Goal: Check status

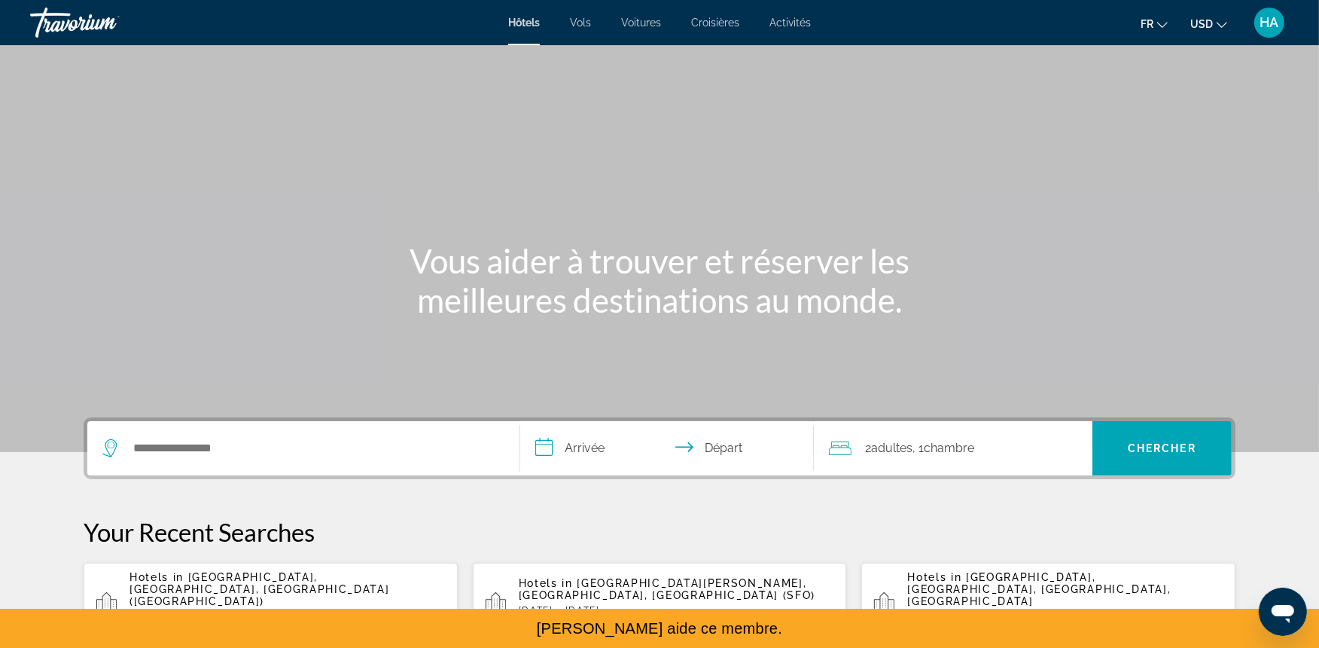
click at [1178, 20] on ul "fr English Español Français Italiano Português русский USD USD ($) MXN (Mex$) C…" at bounding box center [1195, 23] width 109 height 24
click at [1175, 20] on ul "fr English Español Français Italiano Português русский USD USD ($) MXN (Mex$) C…" at bounding box center [1195, 23] width 109 height 24
click at [1169, 20] on ul "fr English Español Français Italiano Português русский USD USD ($) MXN (Mex$) C…" at bounding box center [1195, 23] width 109 height 24
click at [1166, 23] on icon "Change language" at bounding box center [1162, 25] width 11 height 6
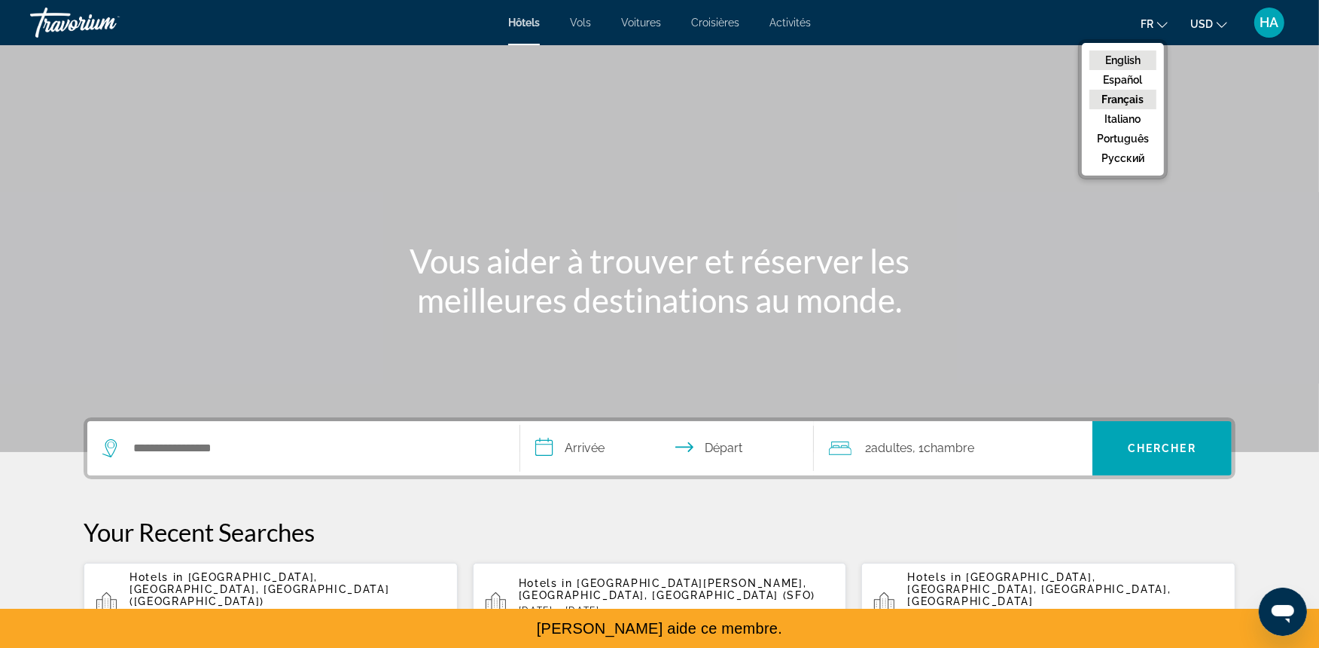
click at [1128, 58] on button "English" at bounding box center [1123, 60] width 67 height 20
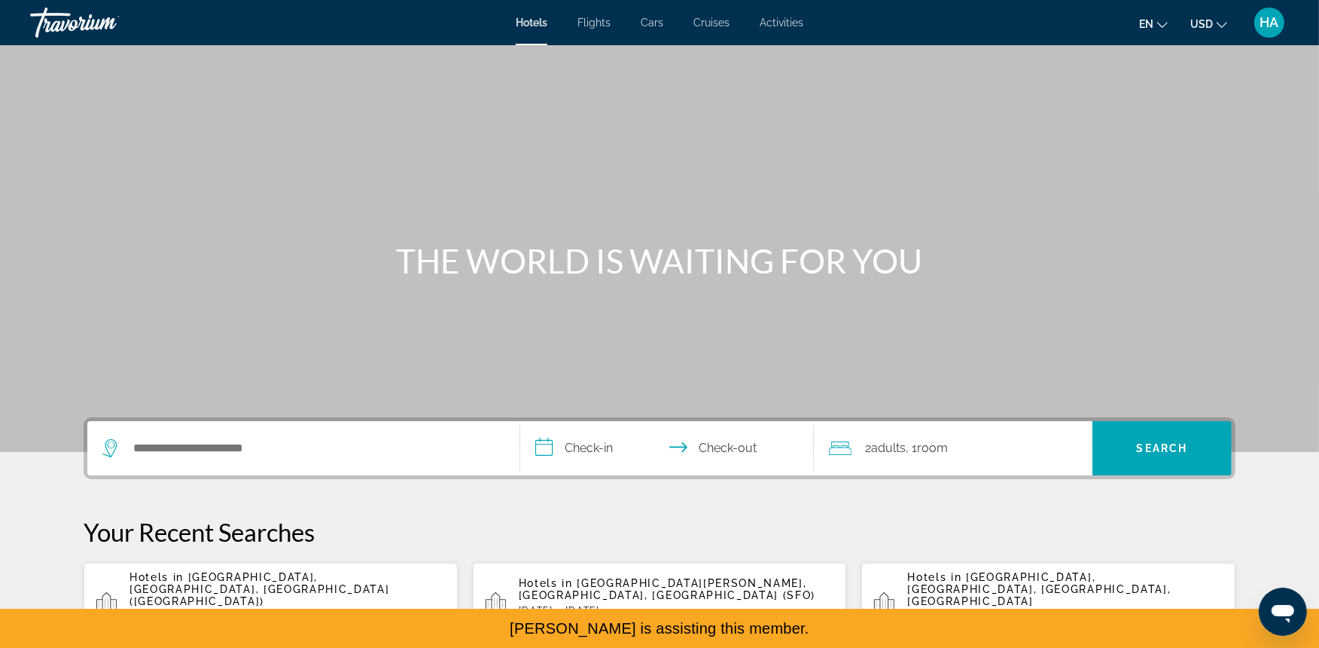
click at [1261, 28] on span "HA" at bounding box center [1270, 22] width 19 height 15
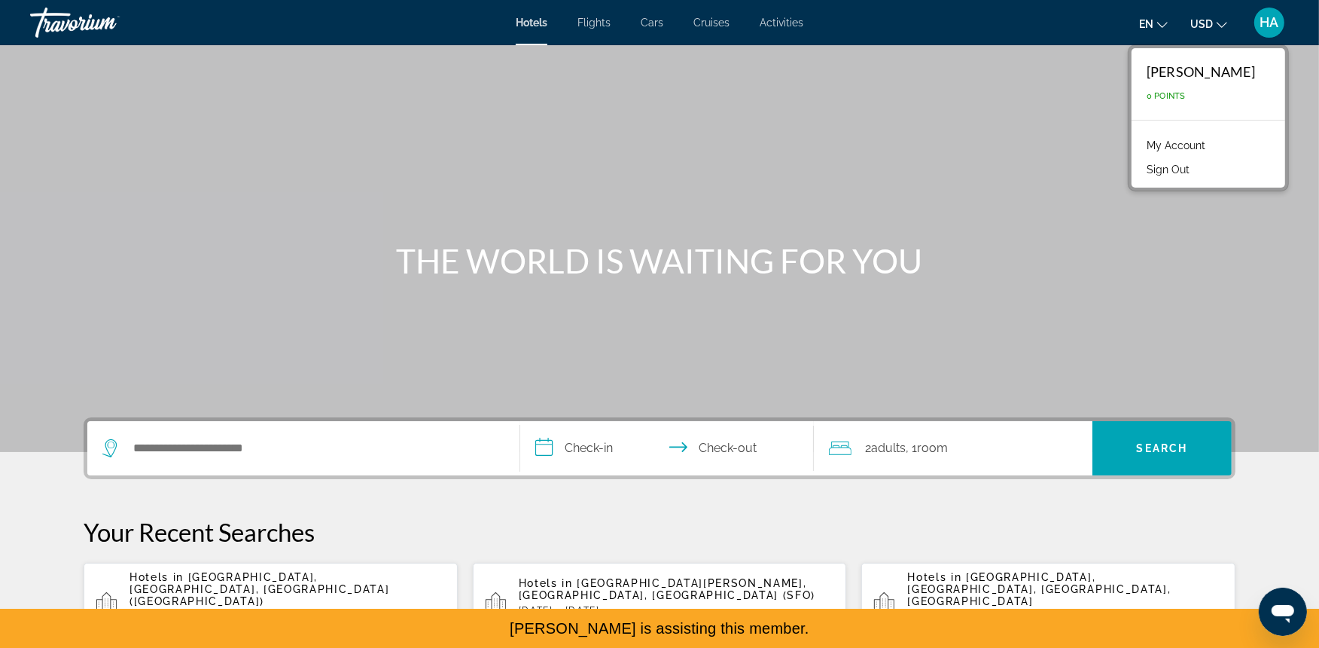
click at [1139, 144] on link "My Account" at bounding box center [1176, 146] width 74 height 20
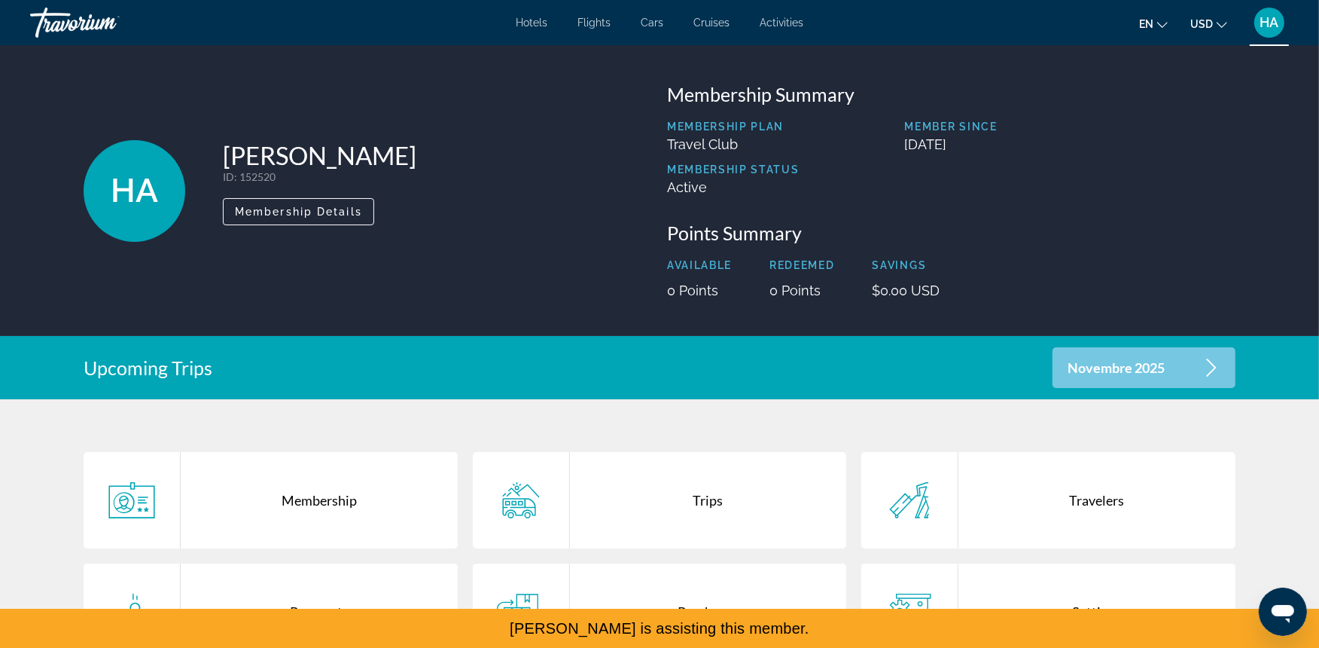
click at [764, 567] on div "Purchases" at bounding box center [708, 611] width 277 height 96
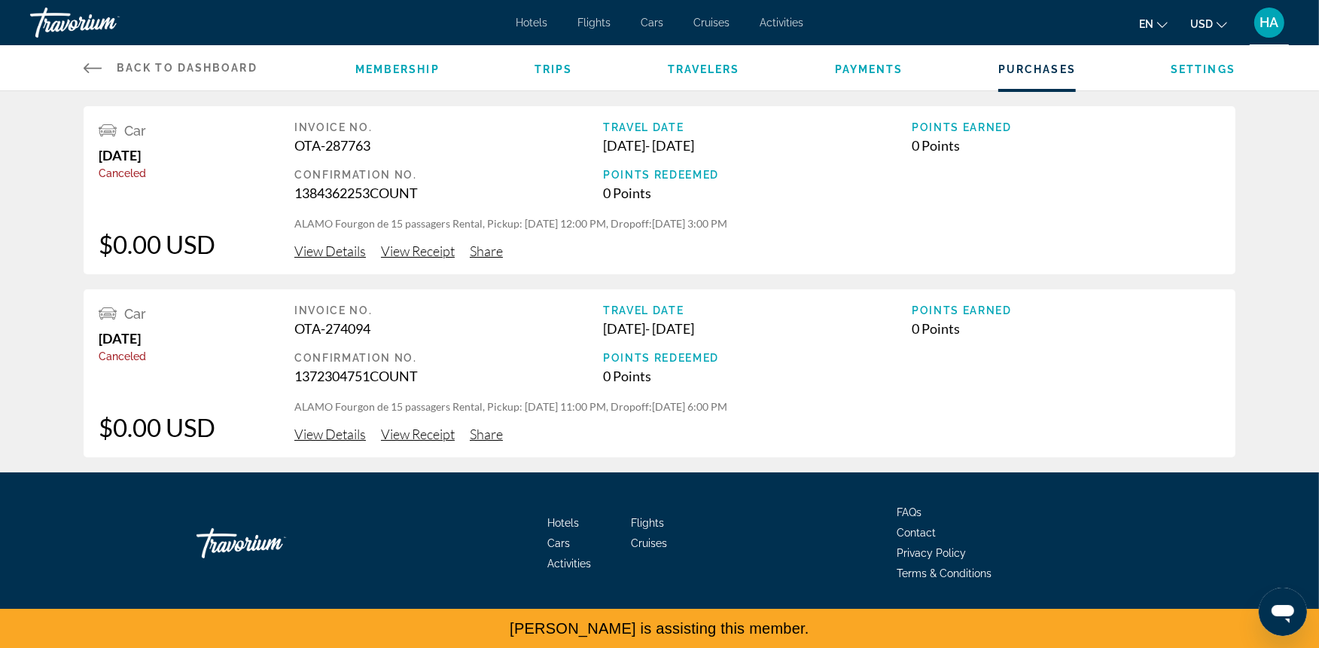
click at [356, 252] on span "View Details" at bounding box center [330, 250] width 72 height 17
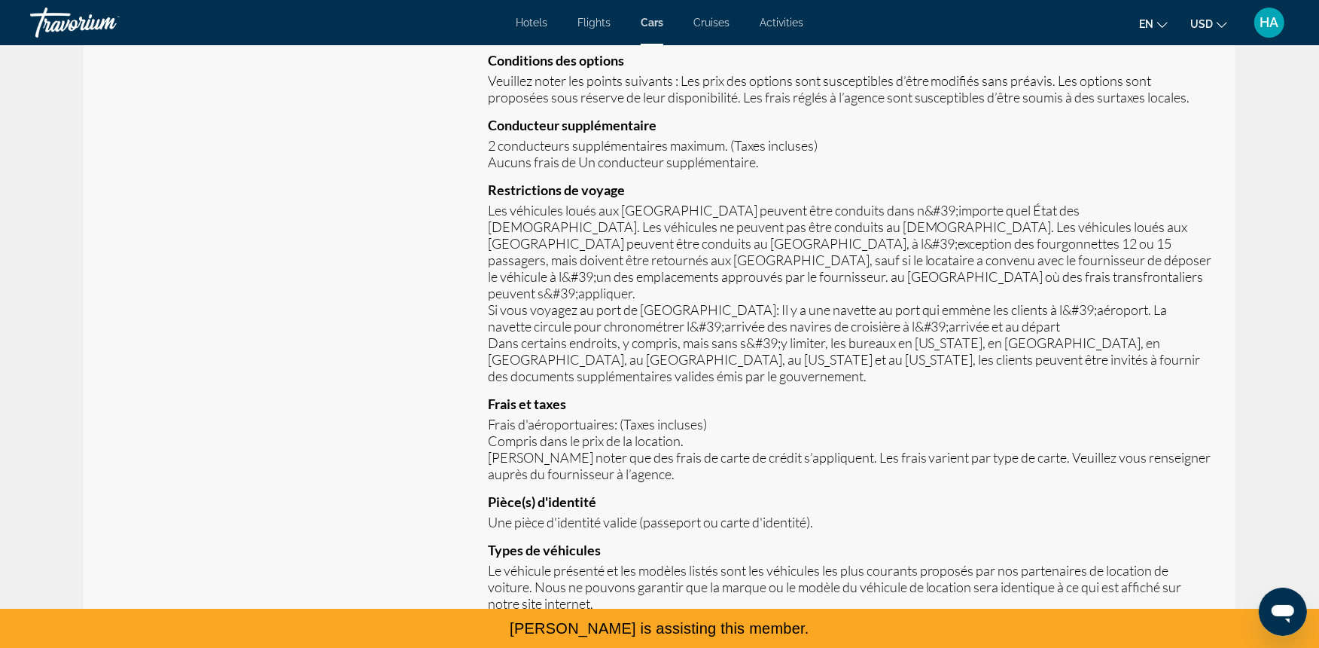
scroll to position [1797, 0]
